Goal: Task Accomplishment & Management: Use online tool/utility

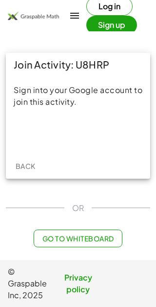
click at [94, 127] on div "Sign in with Google. Opens in new tab" at bounding box center [78, 133] width 90 height 22
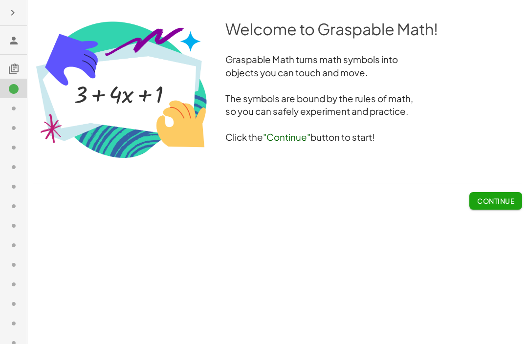
click at [156, 207] on button "Continue" at bounding box center [495, 201] width 53 height 18
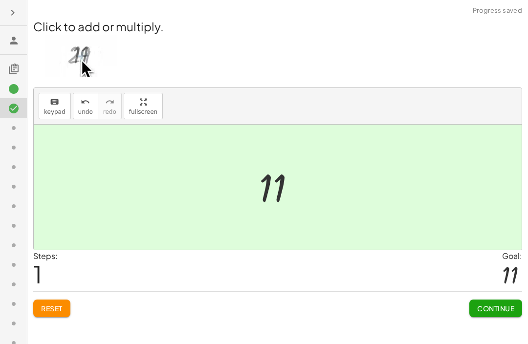
click at [156, 306] on span "Continue" at bounding box center [495, 308] width 37 height 9
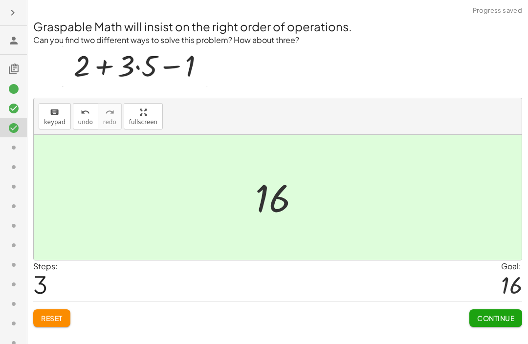
click at [156, 306] on span "Continue" at bounding box center [495, 318] width 37 height 9
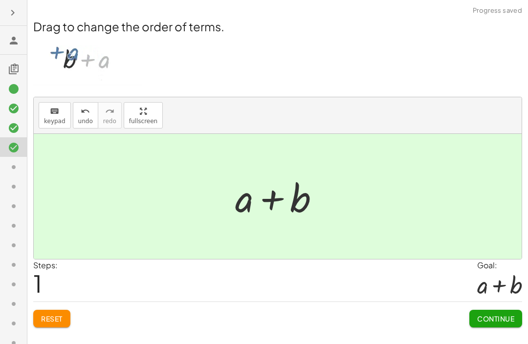
click at [156, 306] on span "Continue" at bounding box center [495, 318] width 37 height 9
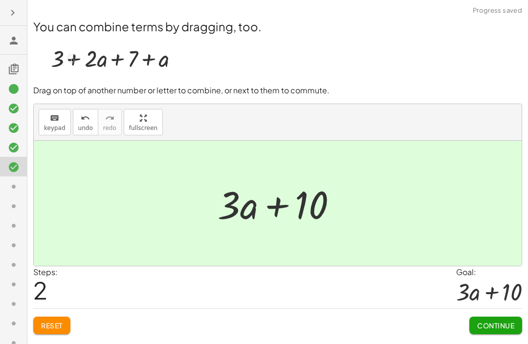
click at [156, 306] on button "Continue" at bounding box center [495, 326] width 53 height 18
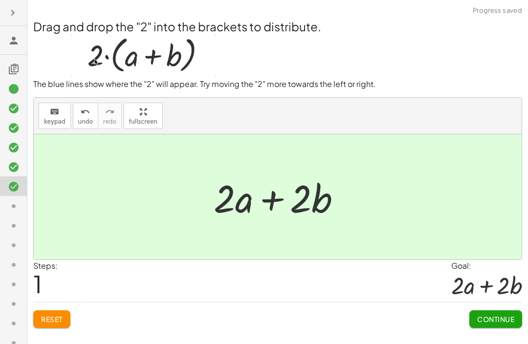
click at [156, 306] on span "Continue" at bounding box center [495, 319] width 37 height 9
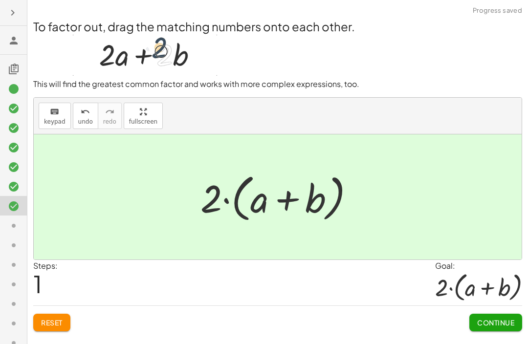
click at [156, 306] on span "Continue" at bounding box center [495, 322] width 37 height 9
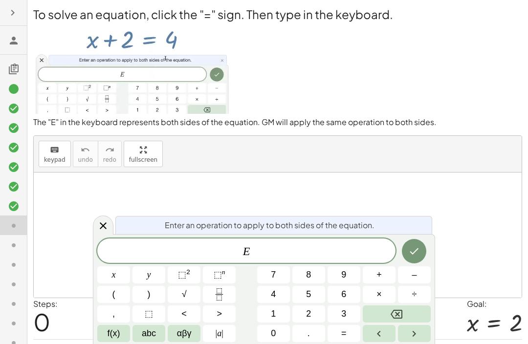
click at [156, 283] on button "–" at bounding box center [414, 274] width 33 height 17
click at [156, 306] on button "2" at bounding box center [308, 314] width 33 height 17
click at [156, 251] on button "Done" at bounding box center [414, 251] width 24 height 24
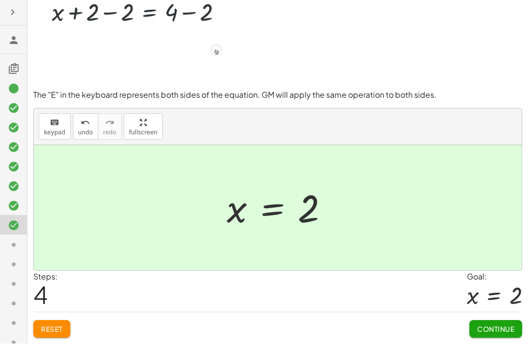
scroll to position [32, 0]
click at [156, 306] on button "Continue" at bounding box center [495, 330] width 53 height 18
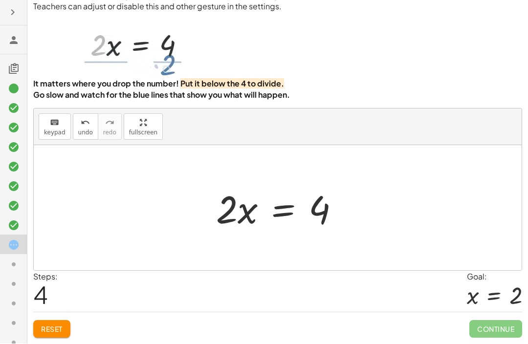
click at [52, 306] on button "Reset" at bounding box center [51, 330] width 37 height 18
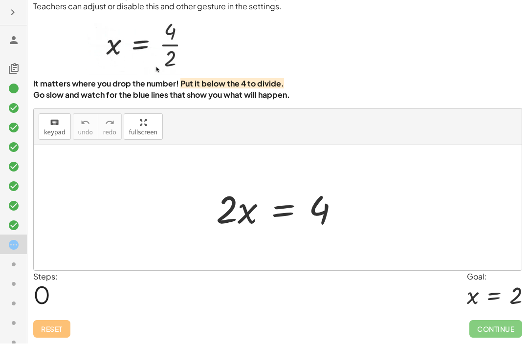
click at [13, 269] on icon at bounding box center [14, 265] width 12 height 12
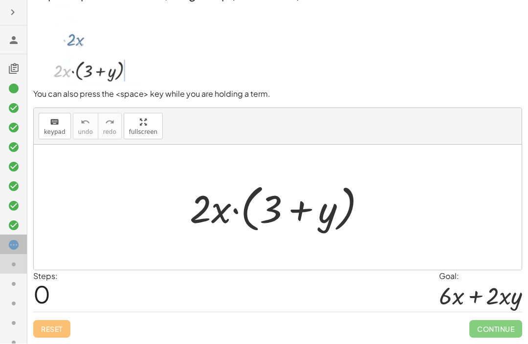
click at [14, 244] on icon at bounding box center [14, 246] width 12 height 12
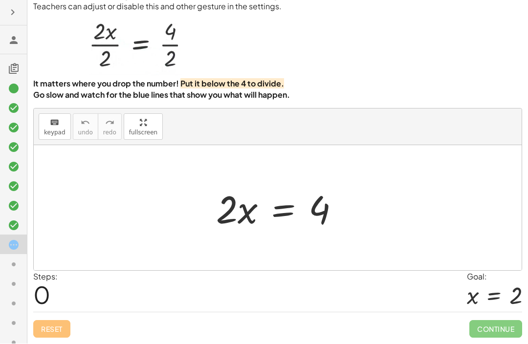
click at [14, 261] on icon at bounding box center [14, 265] width 12 height 12
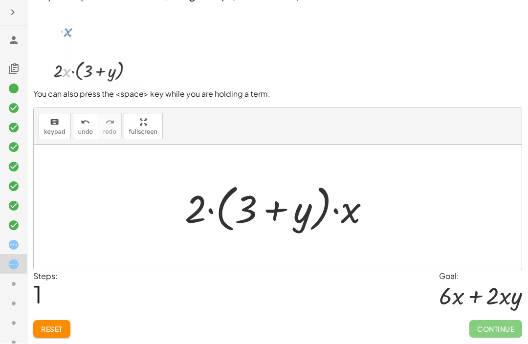
click at [54, 306] on button "Reset" at bounding box center [51, 330] width 37 height 18
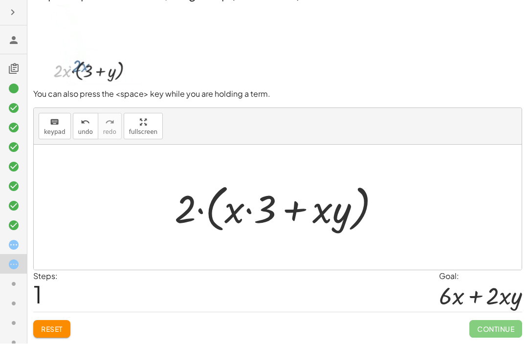
click at [58, 306] on span "Reset" at bounding box center [52, 329] width 22 height 9
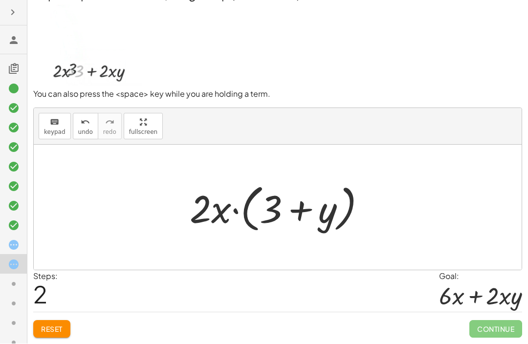
click at [55, 306] on span "Reset" at bounding box center [52, 329] width 22 height 9
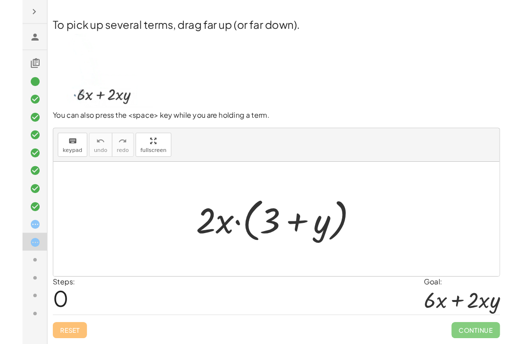
scroll to position [0, 0]
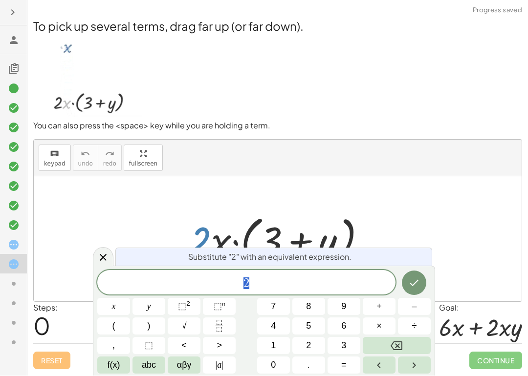
click at [107, 257] on icon at bounding box center [103, 258] width 12 height 12
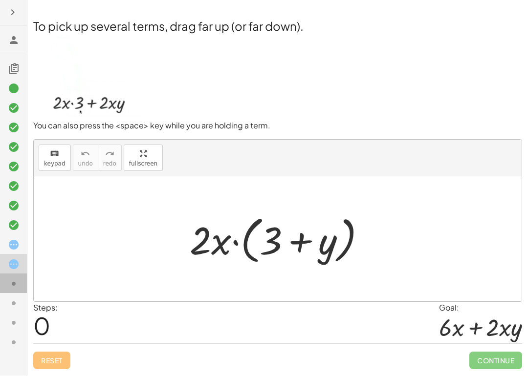
click at [7, 306] on div at bounding box center [13, 323] width 27 height 20
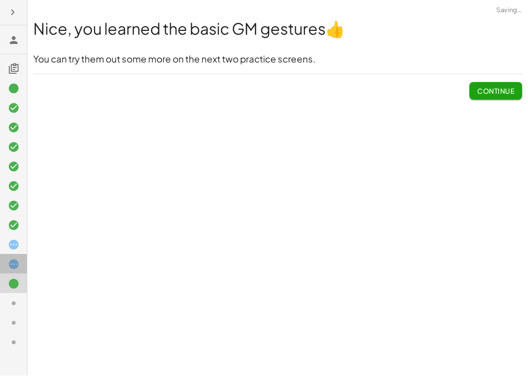
click at [7, 294] on div at bounding box center [13, 304] width 27 height 20
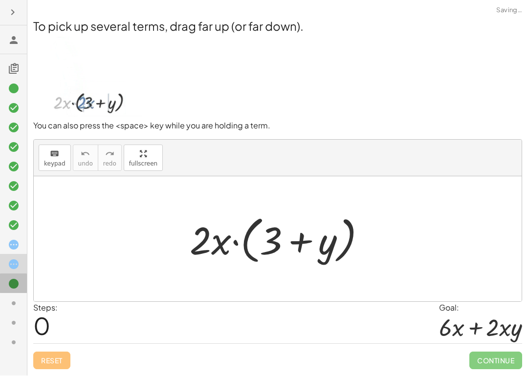
click at [14, 286] on icon at bounding box center [14, 285] width 12 height 12
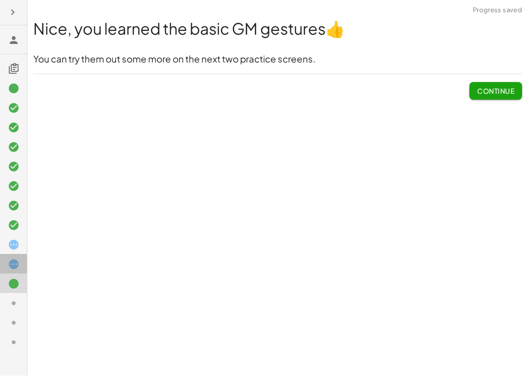
click at [5, 294] on div at bounding box center [13, 304] width 27 height 20
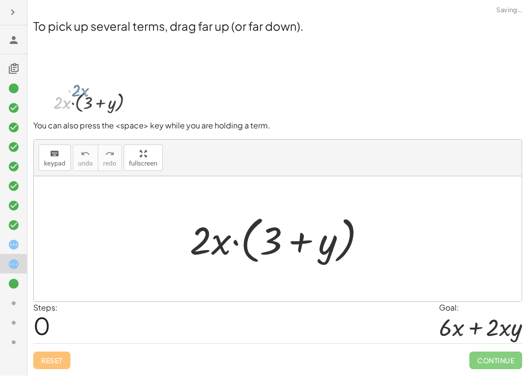
click at [15, 306] on div at bounding box center [13, 343] width 27 height 20
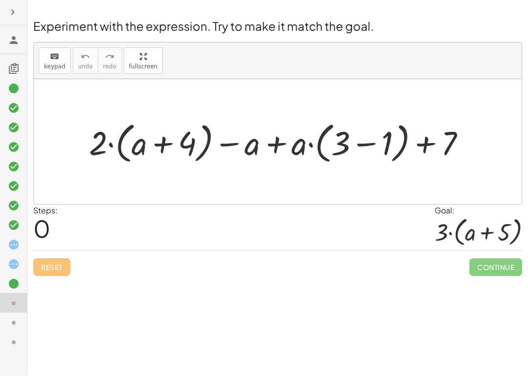
click at [13, 261] on icon at bounding box center [14, 265] width 12 height 12
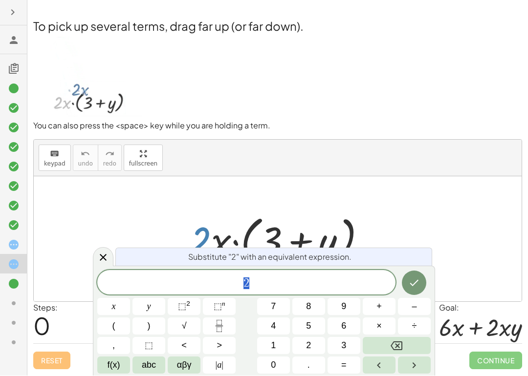
click at [104, 259] on icon at bounding box center [103, 258] width 7 height 7
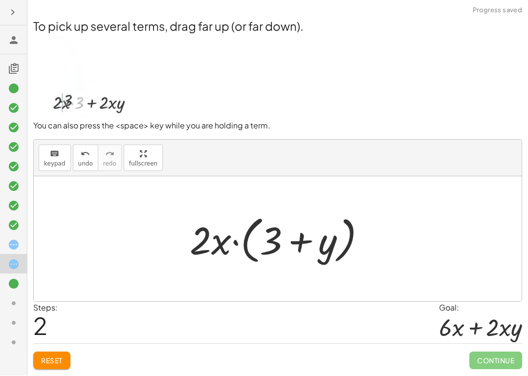
click at [60, 306] on span "Reset" at bounding box center [52, 361] width 22 height 9
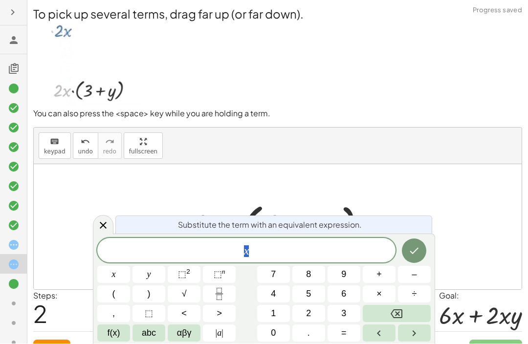
click at [104, 232] on icon at bounding box center [103, 226] width 12 height 12
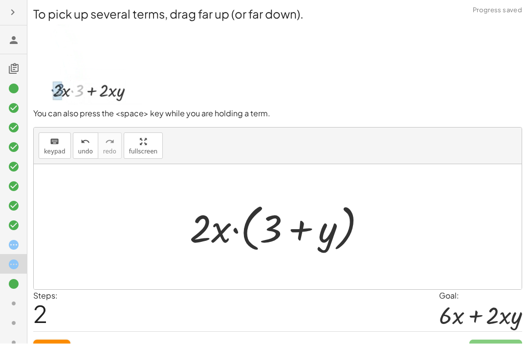
click at [15, 301] on icon at bounding box center [14, 304] width 12 height 12
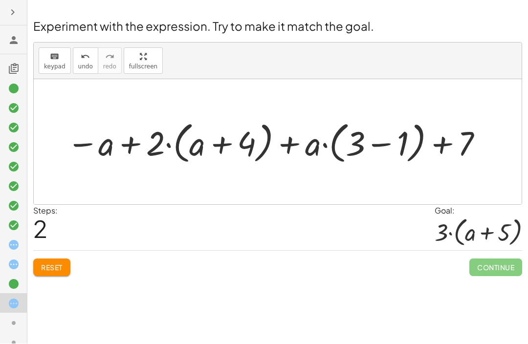
click at [55, 276] on button "Reset" at bounding box center [51, 268] width 37 height 18
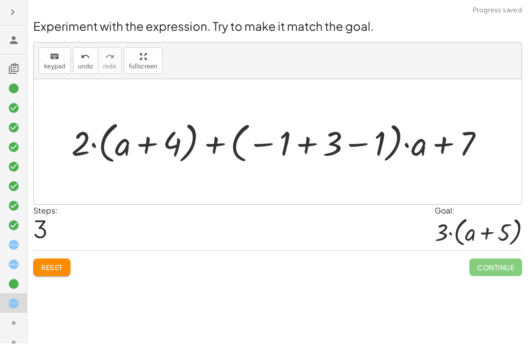
click at [53, 262] on button "Reset" at bounding box center [51, 268] width 37 height 18
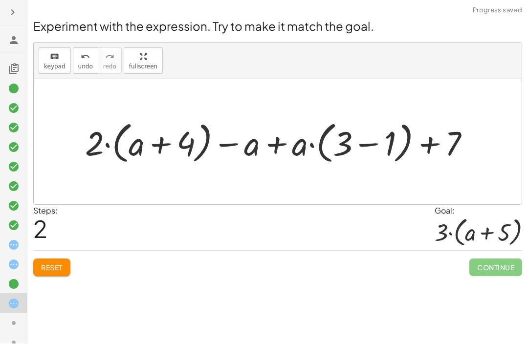
click at [48, 276] on button "Reset" at bounding box center [51, 268] width 37 height 18
click at [5, 306] on div at bounding box center [13, 323] width 27 height 20
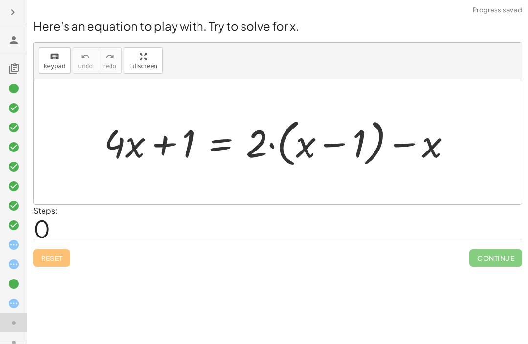
click at [20, 306] on div at bounding box center [13, 343] width 27 height 20
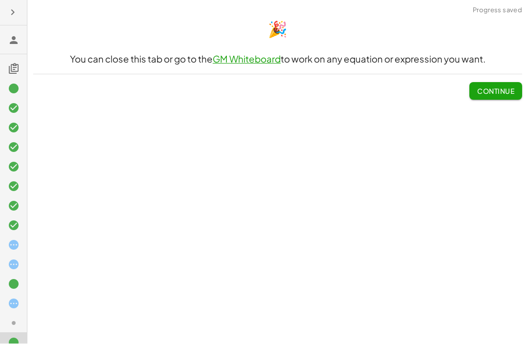
click at [15, 305] on icon at bounding box center [14, 304] width 12 height 12
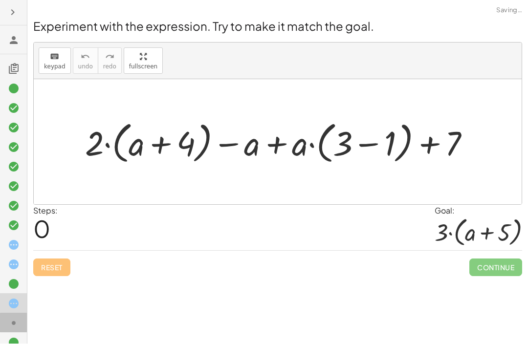
click at [16, 306] on div at bounding box center [13, 323] width 27 height 20
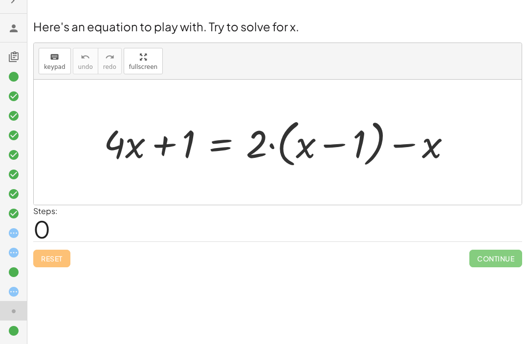
scroll to position [12, 0]
click at [9, 235] on icon at bounding box center [14, 233] width 12 height 12
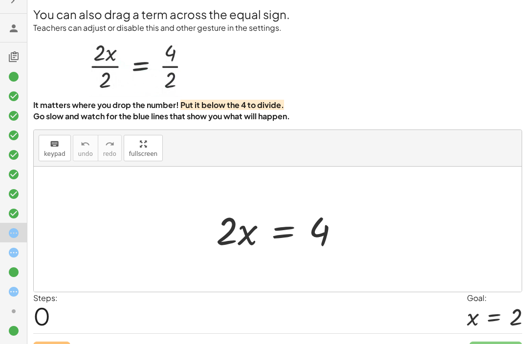
click at [16, 258] on icon at bounding box center [14, 253] width 12 height 12
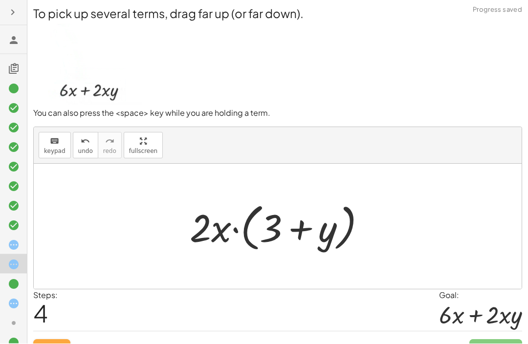
scroll to position [0, 0]
click at [61, 306] on button "Reset" at bounding box center [51, 349] width 37 height 18
click at [61, 306] on div "Reset Continue" at bounding box center [277, 345] width 489 height 26
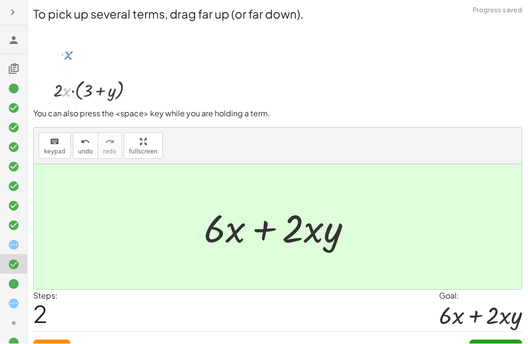
click at [156, 306] on button "Continue" at bounding box center [495, 349] width 53 height 18
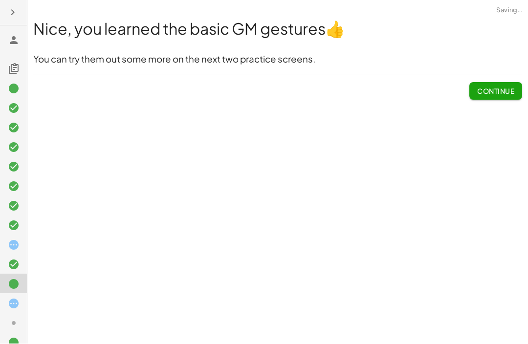
click at [11, 248] on icon at bounding box center [14, 246] width 12 height 12
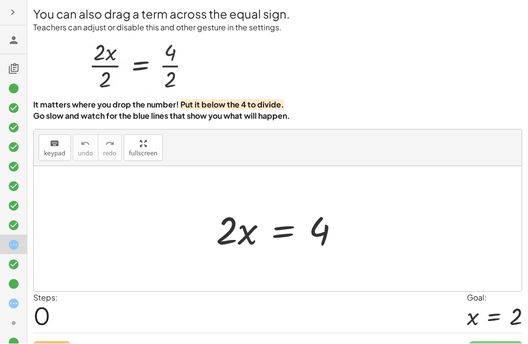
click at [19, 306] on icon at bounding box center [14, 304] width 12 height 12
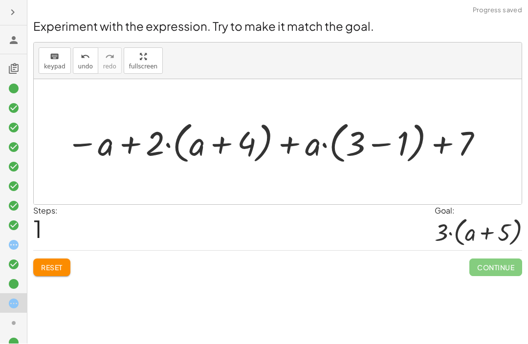
click at [60, 264] on span "Reset" at bounding box center [52, 268] width 22 height 9
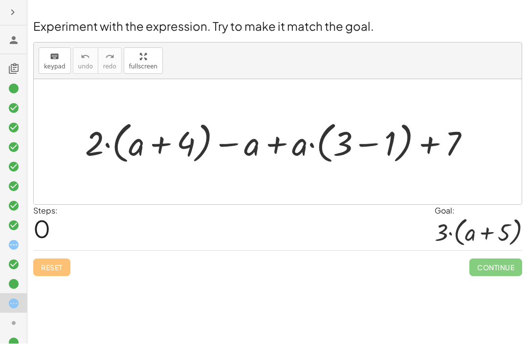
click at [68, 264] on div "Reset Continue" at bounding box center [277, 264] width 489 height 26
